Goal: Use online tool/utility: Utilize a website feature to perform a specific function

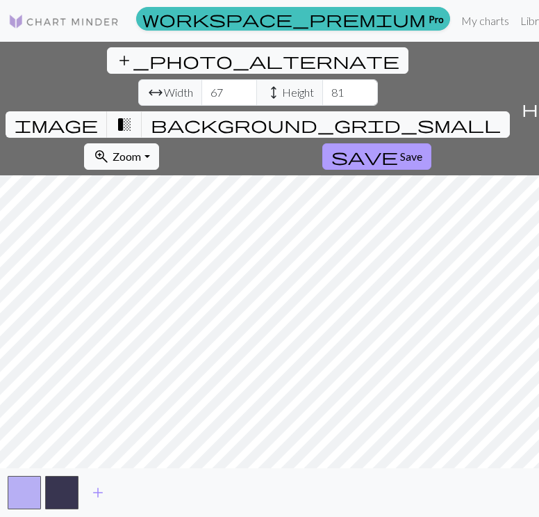
click at [400, 149] on span "Save" at bounding box center [411, 155] width 22 height 13
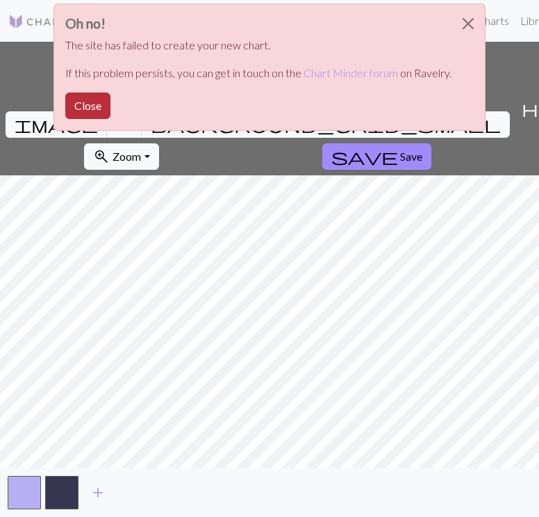
click at [102, 95] on button "Close" at bounding box center [87, 105] width 45 height 26
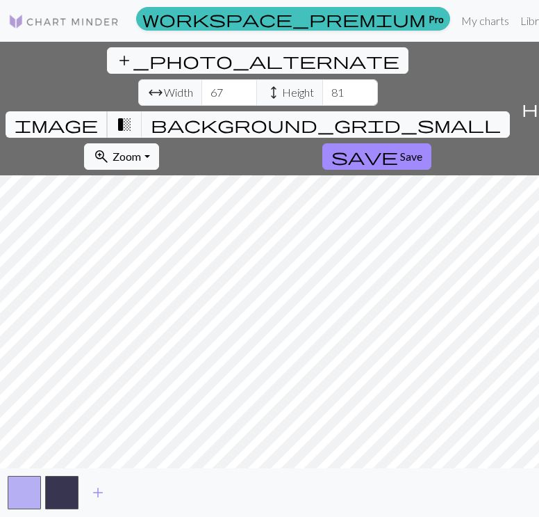
click at [98, 115] on span "image" at bounding box center [56, 124] width 83 height 19
click at [133, 115] on span "transition_fade" at bounding box center [124, 124] width 17 height 19
click at [387, 115] on span "background_grid_small" at bounding box center [326, 124] width 350 height 19
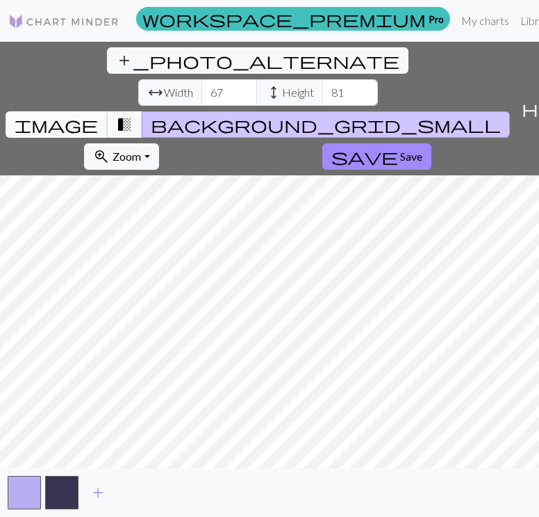
click at [98, 115] on span "image" at bounding box center [56, 124] width 83 height 19
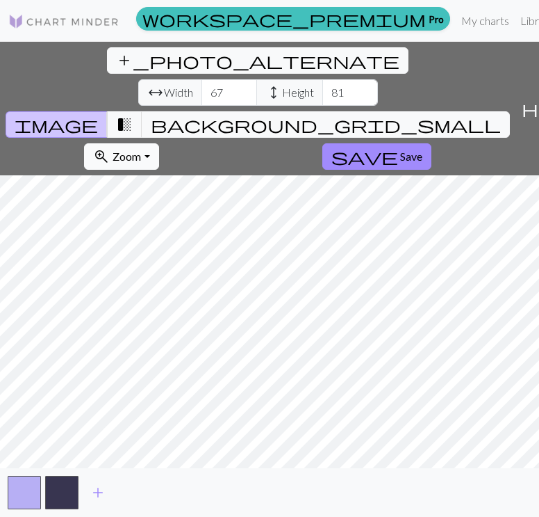
click at [141, 149] on span "Zoom" at bounding box center [127, 155] width 29 height 13
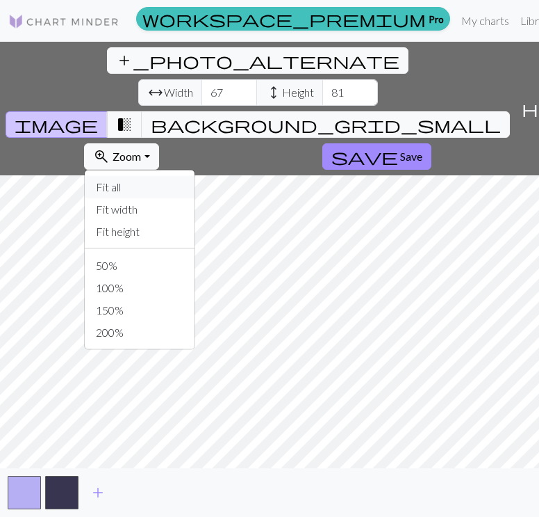
click at [195, 176] on button "Fit all" at bounding box center [140, 187] width 110 height 22
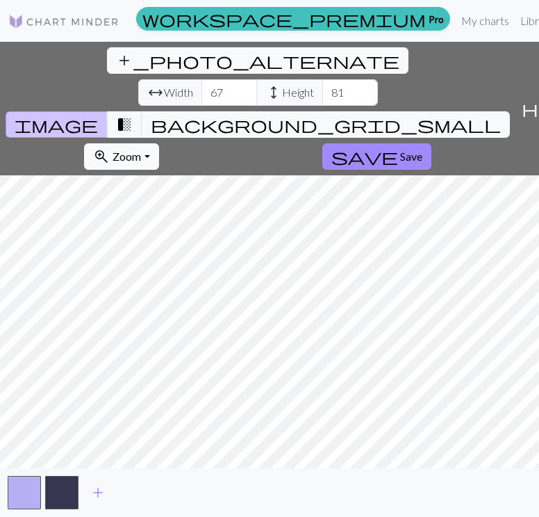
click at [141, 149] on span "Zoom" at bounding box center [127, 155] width 29 height 13
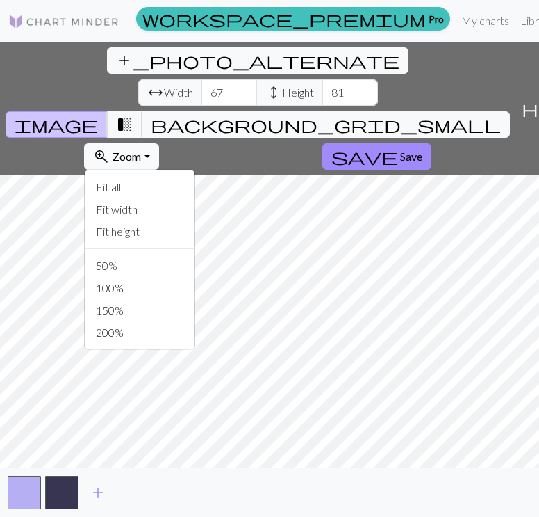
click at [141, 149] on span "Zoom" at bounding box center [127, 155] width 29 height 13
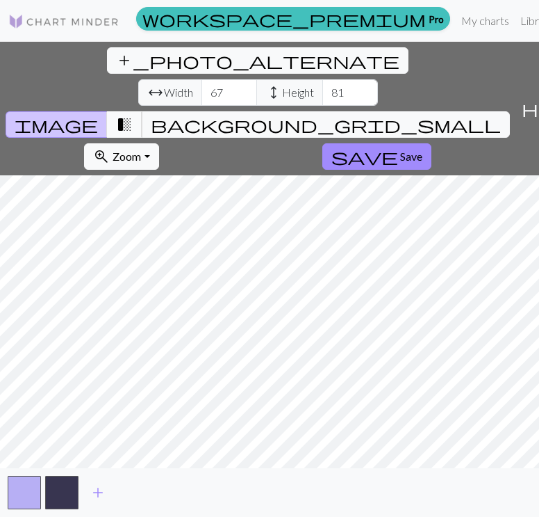
click at [133, 115] on span "transition_fade" at bounding box center [124, 124] width 17 height 19
click at [108, 111] on button "image" at bounding box center [57, 124] width 102 height 26
click at [143, 111] on button "transition_fade" at bounding box center [124, 124] width 35 height 26
